Goal: Task Accomplishment & Management: Use online tool/utility

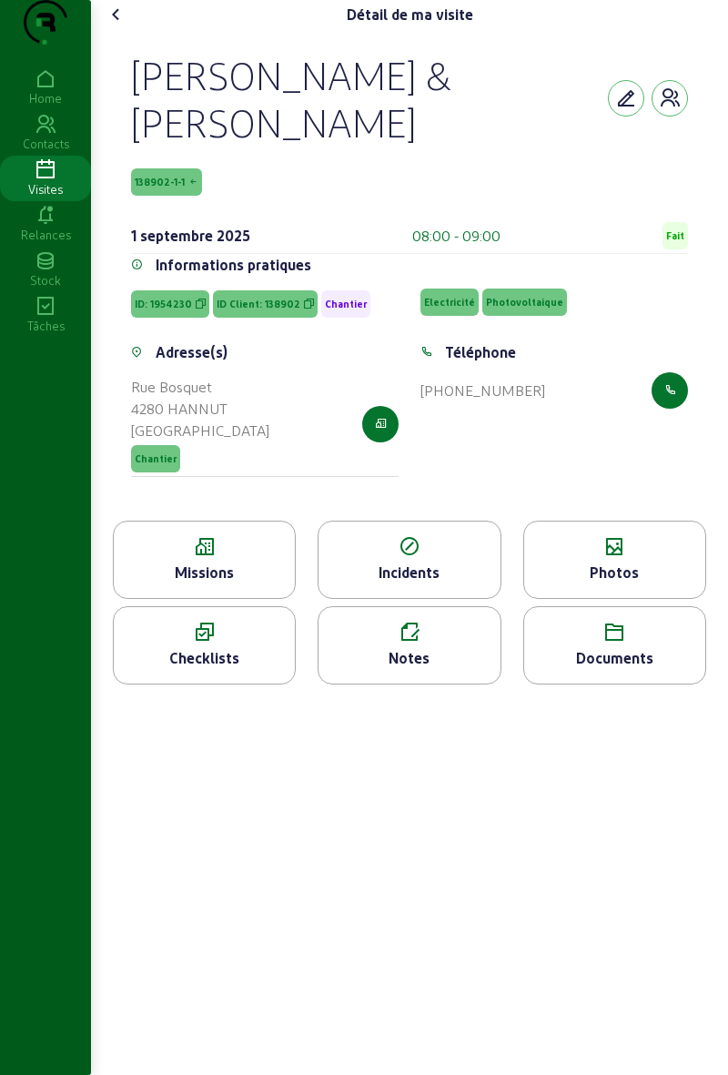
click at [118, 29] on cam-font-icon at bounding box center [116, 14] width 29 height 29
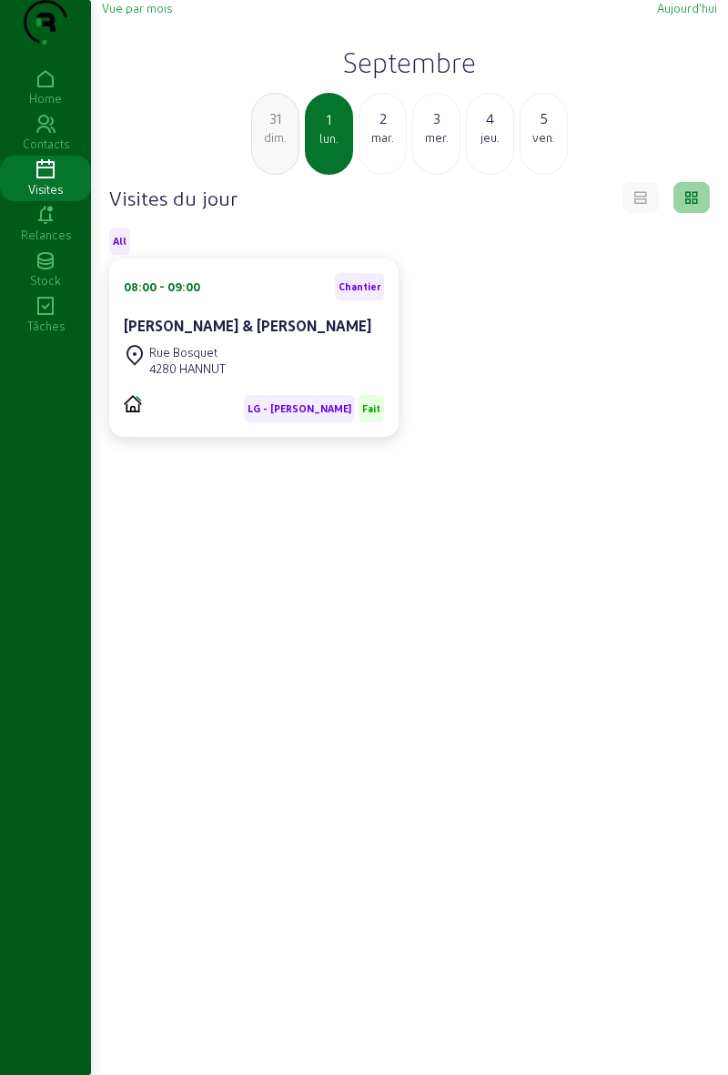
click at [398, 129] on div "2" at bounding box center [383, 118] width 46 height 22
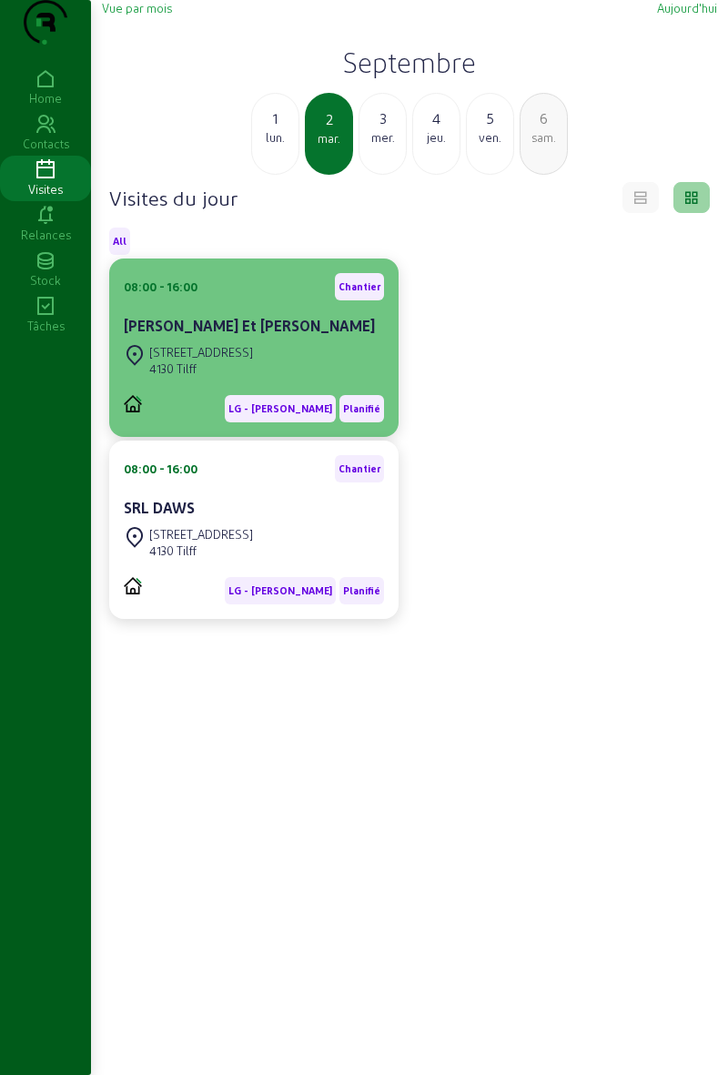
click at [160, 337] on div "[PERSON_NAME] Et [PERSON_NAME]" at bounding box center [254, 326] width 260 height 22
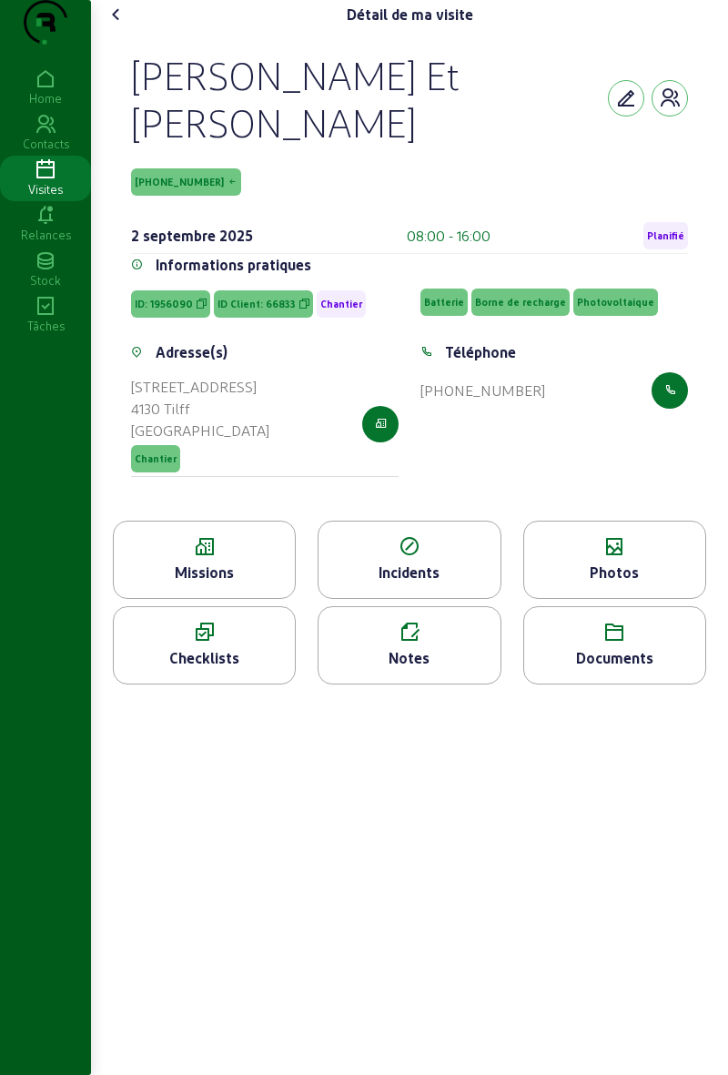
click at [655, 250] on span "Planifié" at bounding box center [666, 235] width 45 height 27
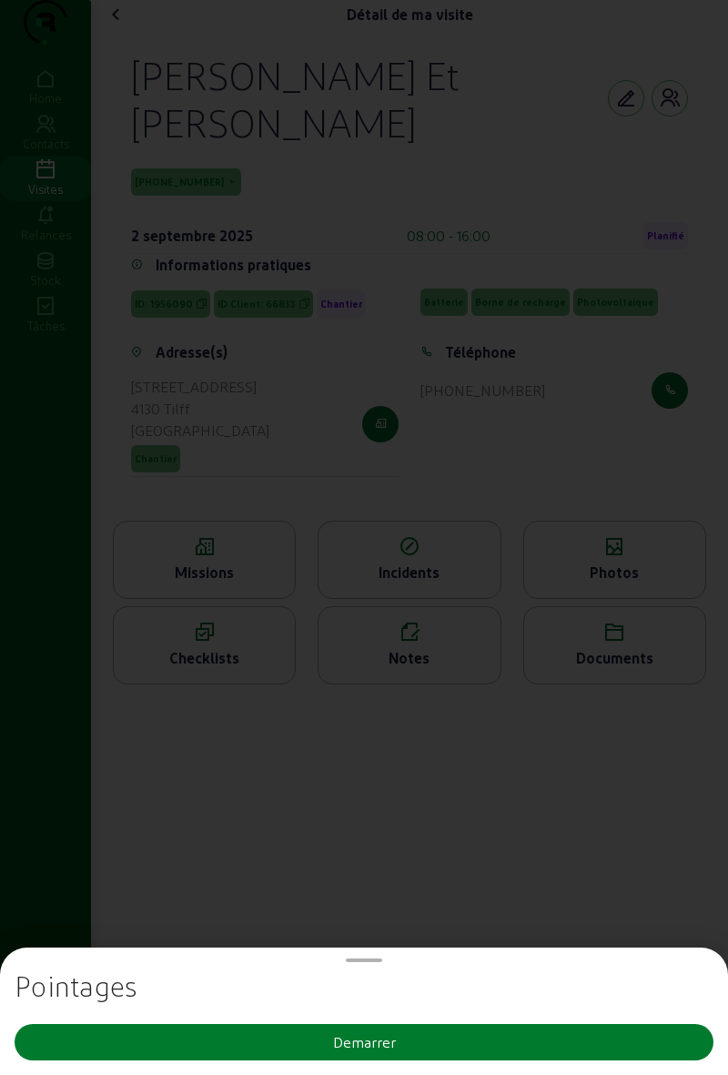
click at [259, 1051] on button "Demarrer" at bounding box center [364, 1042] width 699 height 36
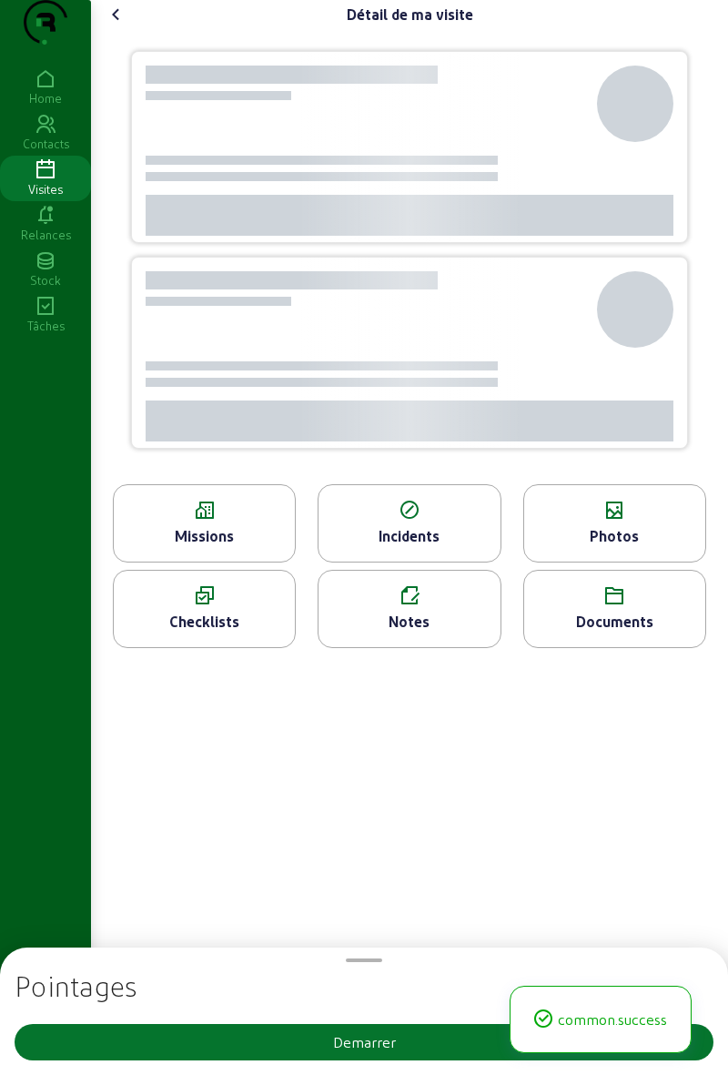
click at [594, 1044] on div "common.success" at bounding box center [601, 1019] width 182 height 67
